Goal: Task Accomplishment & Management: Manage account settings

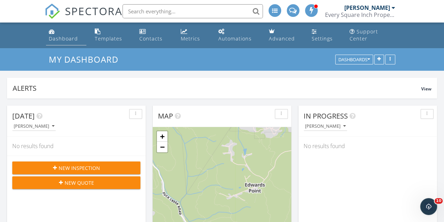
scroll to position [650, 455]
click at [71, 37] on div "Dashboard" at bounding box center [63, 38] width 29 height 7
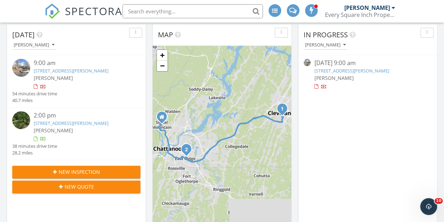
scroll to position [70, 0]
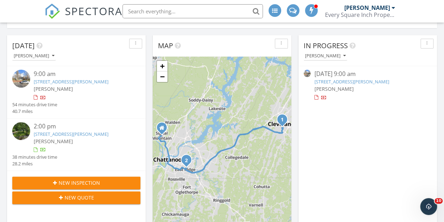
click at [352, 81] on link "1177 Wilson Ave SE, Cleveland, TN 37311" at bounding box center [351, 81] width 75 height 6
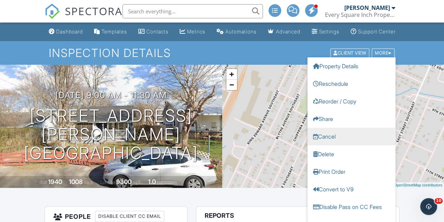
click at [335, 143] on link "Cancel" at bounding box center [352, 136] width 88 height 18
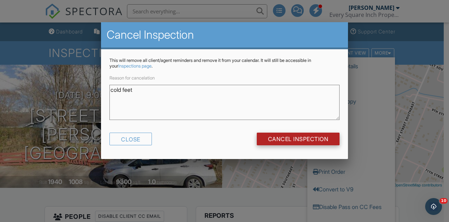
type textarea "cold feet"
click at [304, 139] on input "Cancel Inspection" at bounding box center [298, 138] width 83 height 13
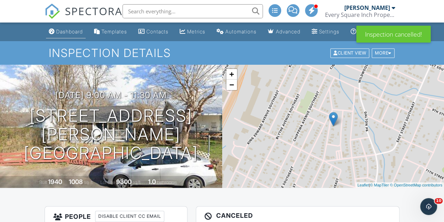
click at [64, 34] on div "Dashboard" at bounding box center [69, 31] width 27 height 6
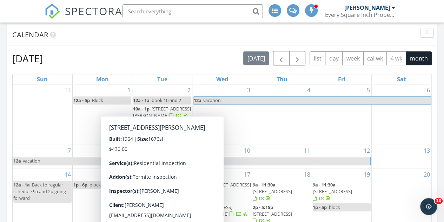
scroll to position [281, 0]
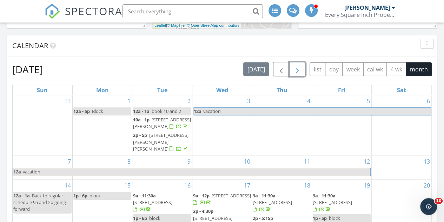
click at [302, 66] on span "button" at bounding box center [297, 69] width 8 height 8
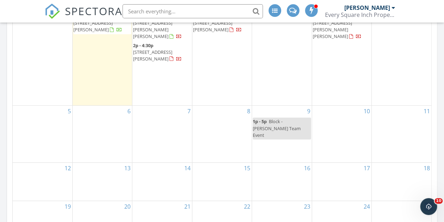
scroll to position [386, 0]
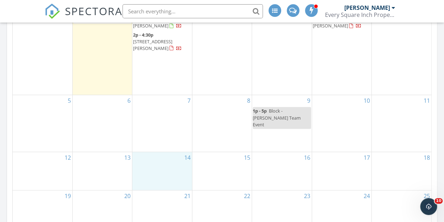
click at [168, 152] on div "14" at bounding box center [161, 171] width 59 height 38
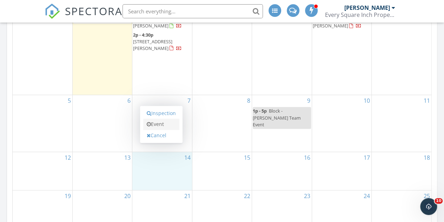
click at [170, 123] on link "Event" at bounding box center [161, 123] width 36 height 11
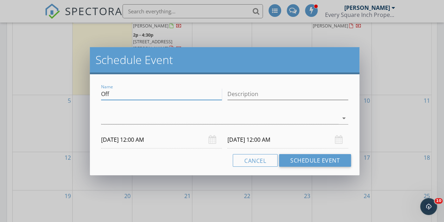
drag, startPoint x: 105, startPoint y: 96, endPoint x: 86, endPoint y: 101, distance: 19.3
click at [86, 101] on div "Schedule Event Name Off Description arrow_drop_down [DATE] 12:00 AM [DATE] 12:0…" at bounding box center [222, 111] width 444 height 222
type input "out of town"
click at [110, 119] on div at bounding box center [219, 118] width 237 height 12
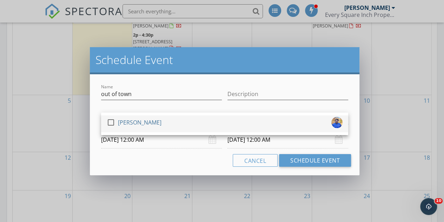
click at [111, 119] on div at bounding box center [111, 122] width 12 height 12
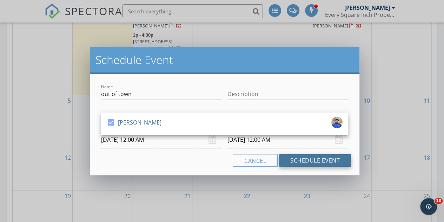
click at [293, 158] on button "Schedule Event" at bounding box center [315, 160] width 72 height 13
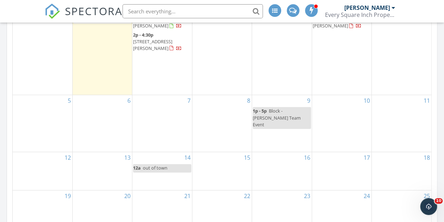
click at [170, 164] on link "12a out of town" at bounding box center [162, 168] width 58 height 8
select select "9"
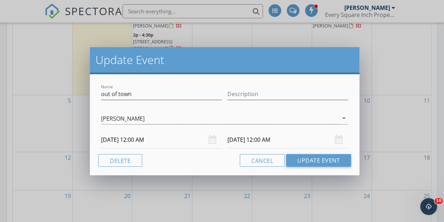
click at [266, 140] on input "10/15/2025 12:00 AM" at bounding box center [288, 139] width 121 height 17
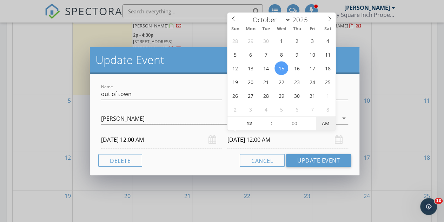
type input "10/15/2025 12:00 PM"
click at [323, 121] on span "AM" at bounding box center [325, 123] width 19 height 14
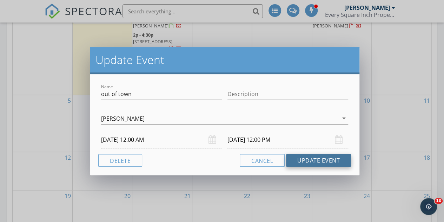
click at [303, 158] on button "Update Event" at bounding box center [318, 160] width 65 height 13
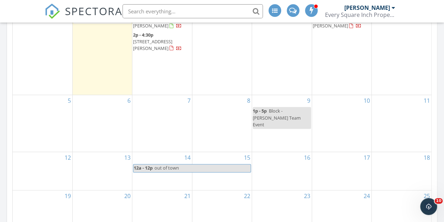
click at [337, 152] on div "17" at bounding box center [341, 171] width 59 height 38
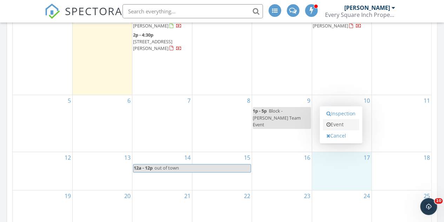
click at [335, 125] on link "Event" at bounding box center [341, 124] width 36 height 11
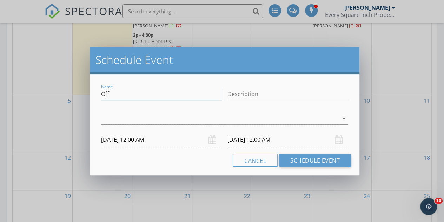
drag, startPoint x: 115, startPoint y: 92, endPoint x: 98, endPoint y: 91, distance: 16.5
click at [98, 91] on div "Name Off" at bounding box center [161, 95] width 126 height 24
type input "out of town"
click at [239, 140] on input "10/18/2025 12:00 AM" at bounding box center [288, 139] width 121 height 17
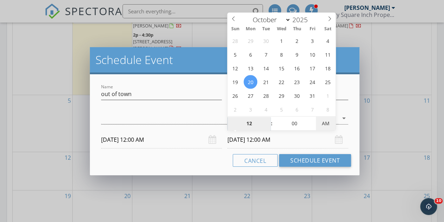
type input "10/20/2025 12:00 PM"
click at [328, 122] on span "AM" at bounding box center [325, 123] width 19 height 14
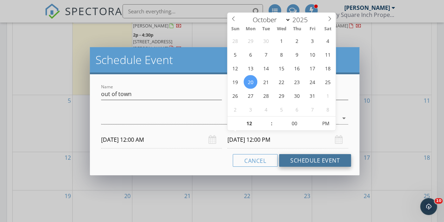
click at [318, 159] on button "Schedule Event" at bounding box center [315, 160] width 72 height 13
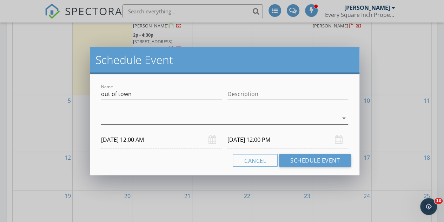
click at [116, 116] on div at bounding box center [219, 118] width 237 height 12
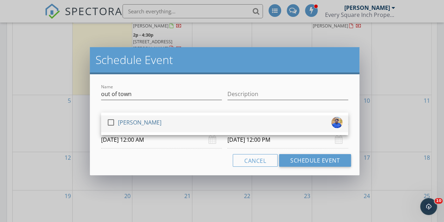
click at [112, 122] on div at bounding box center [111, 122] width 12 height 12
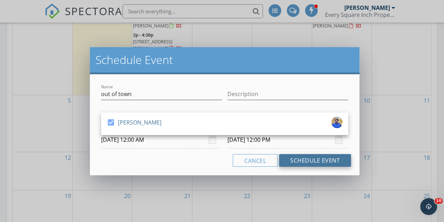
click at [307, 160] on button "Schedule Event" at bounding box center [315, 160] width 72 height 13
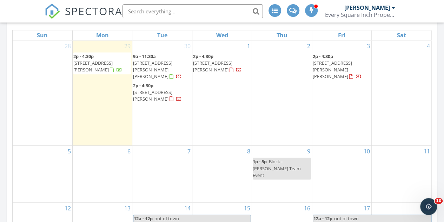
scroll to position [316, 0]
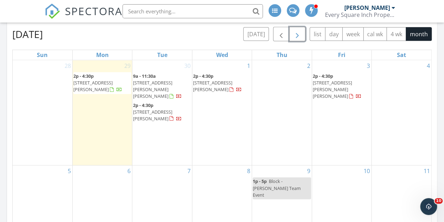
click at [300, 35] on span "button" at bounding box center [297, 34] width 8 height 8
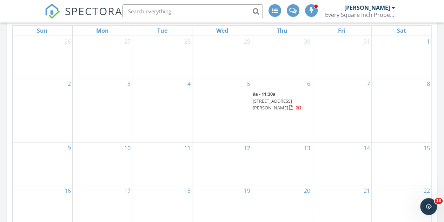
scroll to position [351, 0]
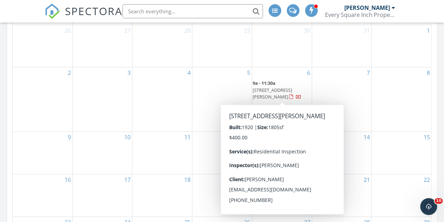
click at [278, 87] on span "2101 Ashmore Ave, Chattanooga 37415" at bounding box center [272, 93] width 39 height 13
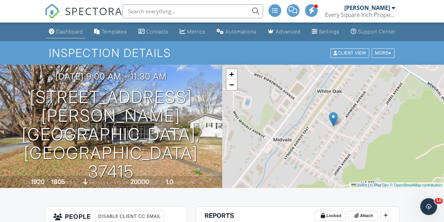
click at [67, 34] on div "Dashboard" at bounding box center [69, 31] width 27 height 6
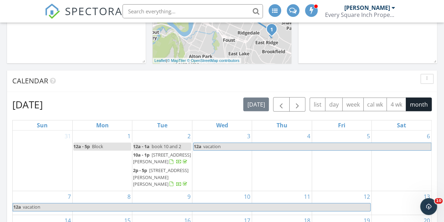
scroll to position [281, 0]
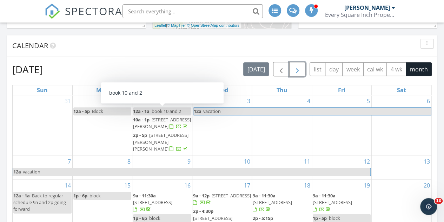
click at [301, 72] on span "button" at bounding box center [297, 69] width 8 height 8
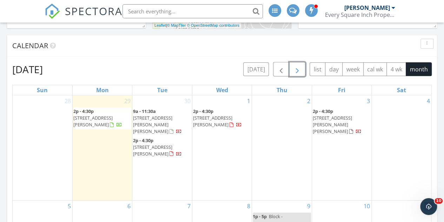
click at [301, 72] on span "button" at bounding box center [297, 69] width 8 height 8
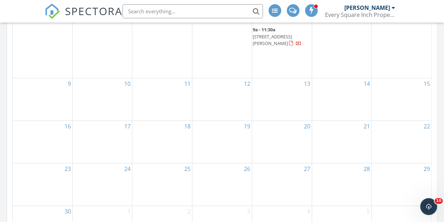
scroll to position [421, 0]
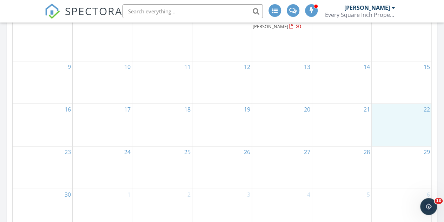
click at [396, 120] on div "22" at bounding box center [402, 125] width 60 height 42
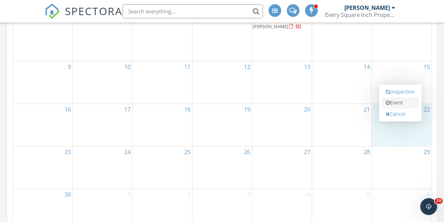
click at [398, 105] on link "Event" at bounding box center [400, 102] width 36 height 11
select select "10"
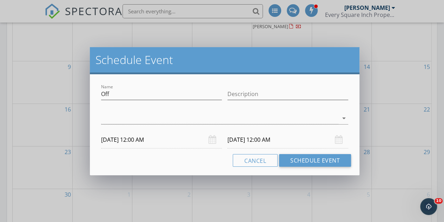
click at [251, 139] on input "11/23/2025 12:00 AM" at bounding box center [288, 139] width 121 height 17
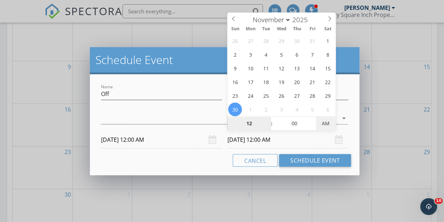
type input "11/30/2025 12:00 PM"
click at [325, 123] on span "AM" at bounding box center [325, 123] width 19 height 14
drag, startPoint x: 113, startPoint y: 96, endPoint x: 74, endPoint y: 95, distance: 39.7
click at [74, 95] on div "Schedule Event Name Off Description check_box_outline_blank Brent Warner arrow_…" at bounding box center [222, 111] width 444 height 222
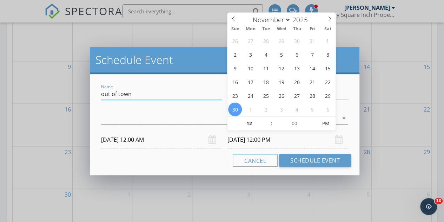
type input "out of town"
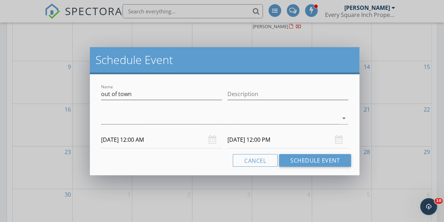
click at [106, 111] on div "check_box_outline_blank Brent Warner arrow_drop_down" at bounding box center [224, 119] width 247 height 23
click at [104, 116] on div at bounding box center [219, 118] width 237 height 12
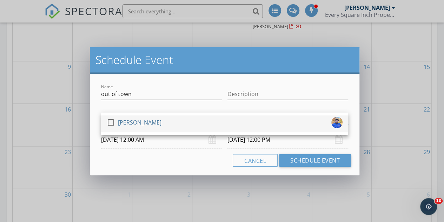
click at [110, 121] on div at bounding box center [111, 122] width 12 height 12
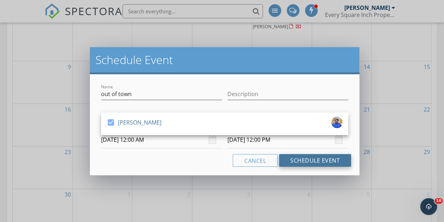
click at [305, 162] on button "Schedule Event" at bounding box center [315, 160] width 72 height 13
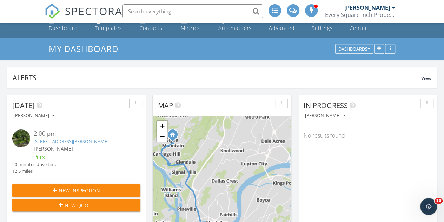
scroll to position [0, 0]
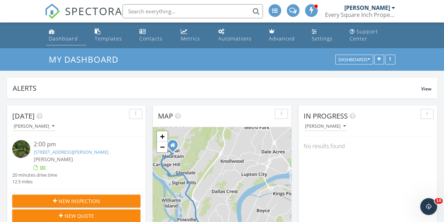
click at [59, 39] on div "Dashboard" at bounding box center [63, 38] width 29 height 7
